Goal: Connect with others: Connect with other users

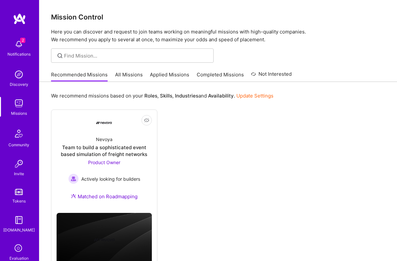
click at [120, 76] on link "All Missions" at bounding box center [129, 76] width 28 height 11
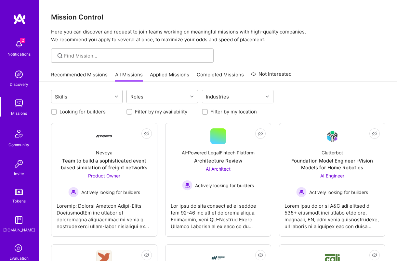
click at [188, 97] on div "Roles" at bounding box center [157, 96] width 61 height 13
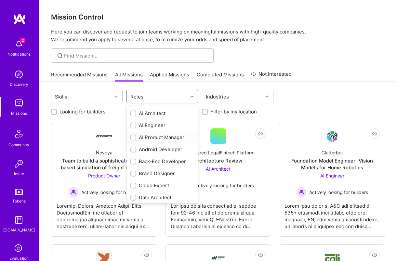
click at [152, 138] on div "AI Product Manager" at bounding box center [163, 137] width 64 height 7
checkbox input "true"
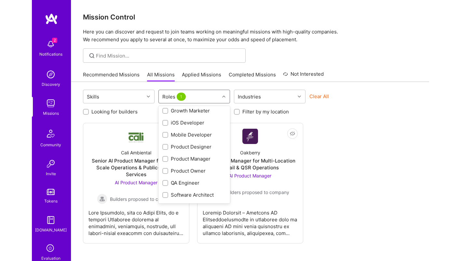
scroll to position [184, 0]
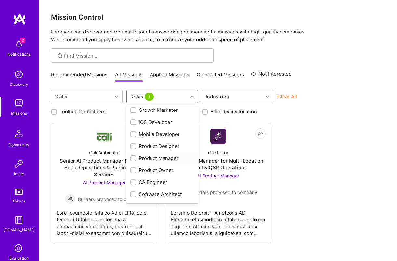
click at [145, 160] on div "Product Manager" at bounding box center [163, 158] width 64 height 7
checkbox input "true"
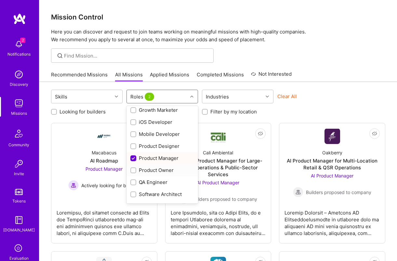
click at [145, 172] on div "Product Owner" at bounding box center [163, 170] width 64 height 7
checkbox input "true"
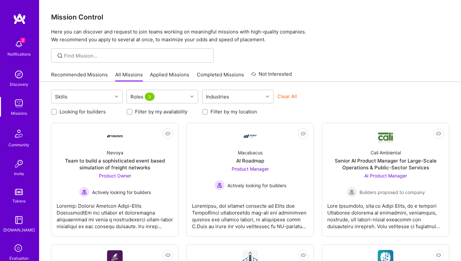
click at [373, 90] on div "Skills Roles 3 Industries Clear All" at bounding box center [250, 97] width 398 height 15
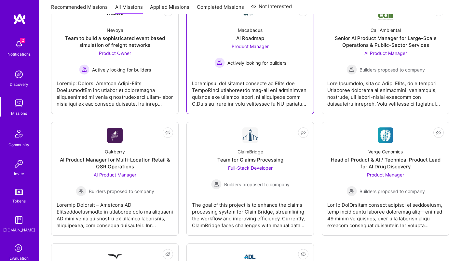
scroll to position [0, 0]
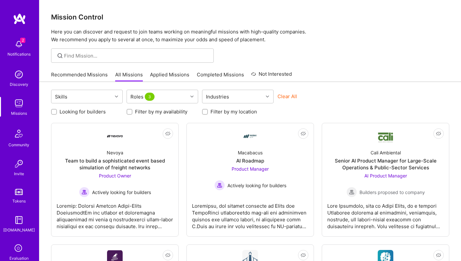
click at [20, 168] on img at bounding box center [18, 164] width 13 height 13
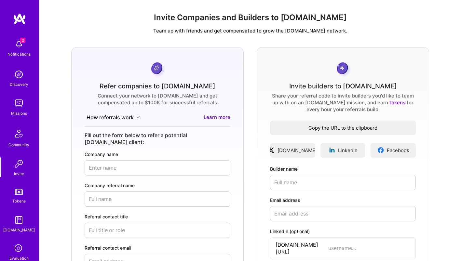
click at [354, 127] on span "Copy the URL to the clipboard" at bounding box center [343, 128] width 146 height 7
click at [333, 131] on span "Copy the URL to the clipboard" at bounding box center [343, 128] width 146 height 7
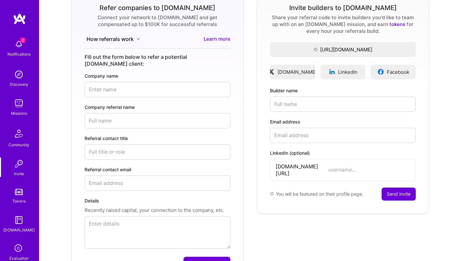
scroll to position [84, 0]
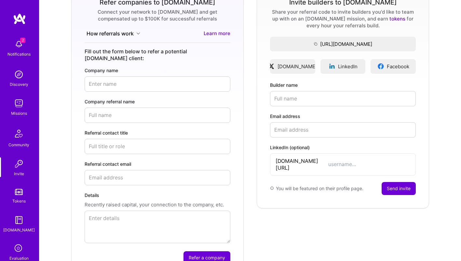
click at [301, 100] on input "Builder name" at bounding box center [343, 98] width 146 height 15
click at [328, 133] on input "Email address" at bounding box center [343, 129] width 146 height 15
click at [323, 104] on input "[PERSON_NAME]" at bounding box center [343, 98] width 146 height 15
type input "[PERSON_NAME]"
click at [332, 161] on input "LinkedIn (optional)" at bounding box center [369, 164] width 82 height 7
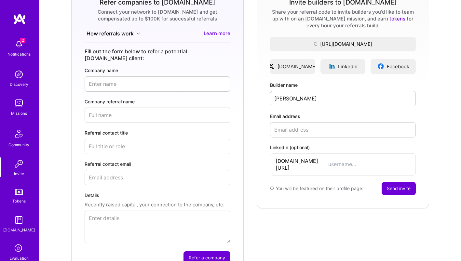
paste input "amithakurmala"
type input "amithakurmala"
click at [337, 134] on input "Email address" at bounding box center [343, 129] width 146 height 15
click at [322, 128] on input "Email address" at bounding box center [343, 129] width 146 height 15
paste input "[PERSON_NAME][EMAIL_ADDRESS][PERSON_NAME][DOMAIN_NAME]"
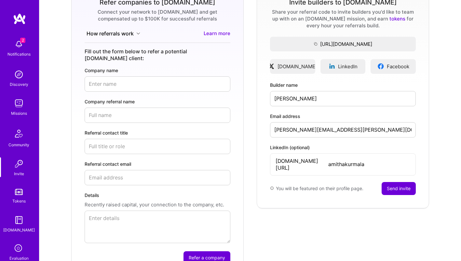
type input "[PERSON_NAME][EMAIL_ADDRESS][PERSON_NAME][DOMAIN_NAME]"
click at [396, 183] on button "Send invite" at bounding box center [399, 188] width 34 height 13
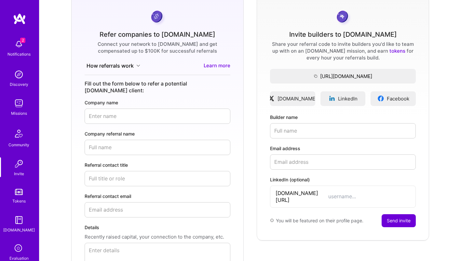
scroll to position [0, 0]
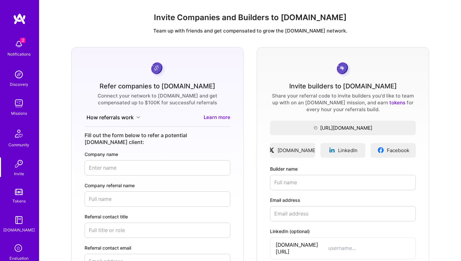
click at [390, 103] on link "tokens" at bounding box center [398, 103] width 16 height 6
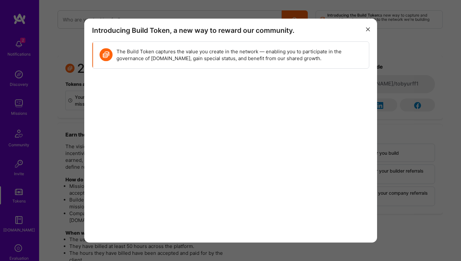
click at [366, 30] on icon "modal" at bounding box center [368, 30] width 4 height 4
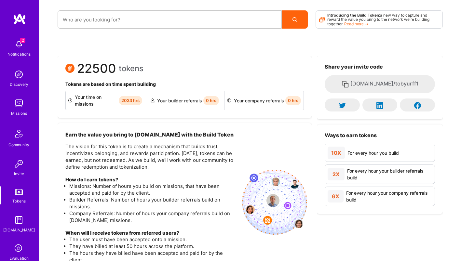
click at [19, 47] on img at bounding box center [18, 44] width 13 height 13
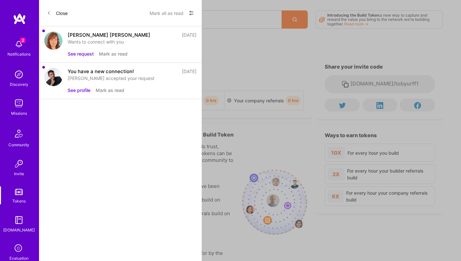
click at [78, 56] on button "See request" at bounding box center [81, 53] width 26 height 7
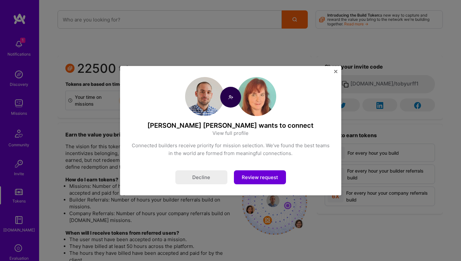
click at [337, 74] on button "Close" at bounding box center [335, 73] width 3 height 7
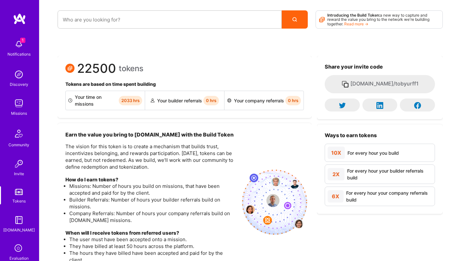
click at [24, 44] on img at bounding box center [18, 44] width 13 height 13
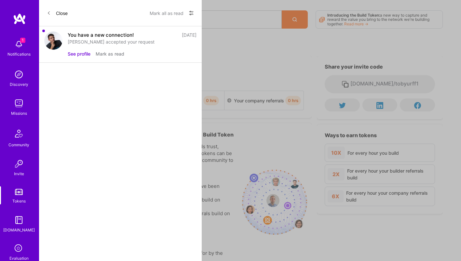
click at [55, 11] on button "Close" at bounding box center [57, 13] width 21 height 10
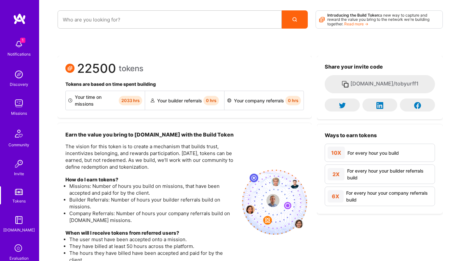
click at [14, 18] on img at bounding box center [19, 19] width 13 height 12
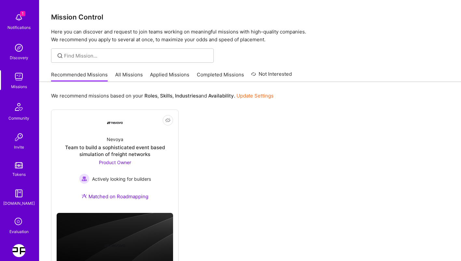
scroll to position [58, 0]
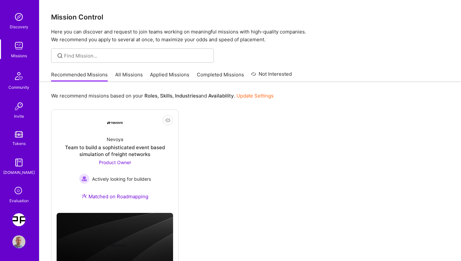
click at [18, 237] on img at bounding box center [18, 242] width 13 height 13
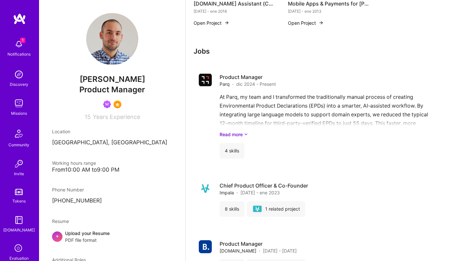
scroll to position [537, 0]
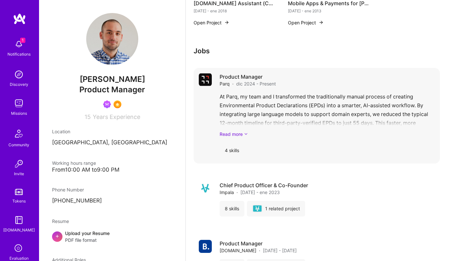
click at [238, 134] on link "Read more" at bounding box center [327, 134] width 215 height 7
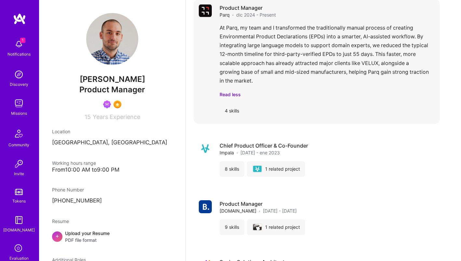
scroll to position [607, 0]
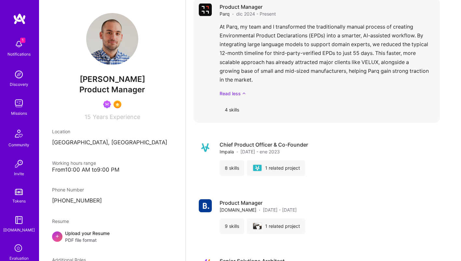
click at [228, 94] on link "Read less" at bounding box center [327, 93] width 215 height 7
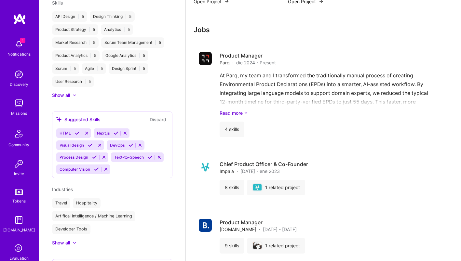
scroll to position [501, 0]
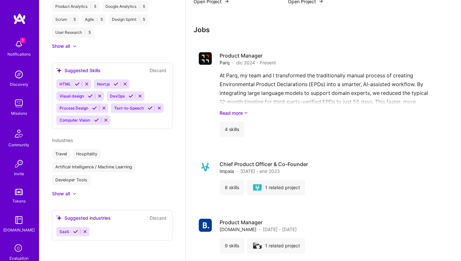
click at [19, 39] on img at bounding box center [18, 44] width 13 height 13
